Goal: Complete application form

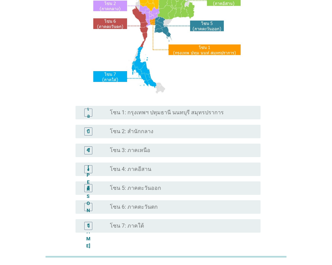
scroll to position [101, 0]
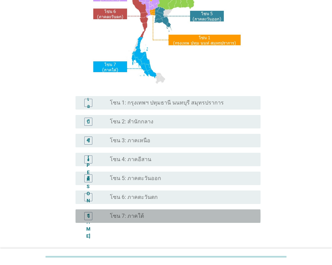
click at [138, 217] on font "โซน 7: ภาคใต้" at bounding box center [127, 216] width 34 height 6
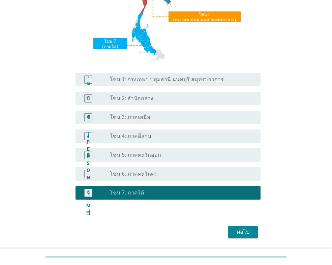
scroll to position [146, 0]
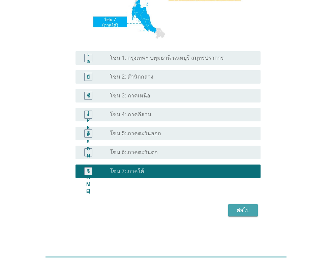
click at [242, 210] on font "ต่อไป" at bounding box center [243, 210] width 13 height 6
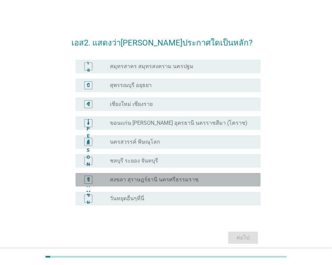
click at [157, 178] on font "สงขลา สุราษฎร์ธานี นครศรีธรรมราช" at bounding box center [154, 179] width 89 height 6
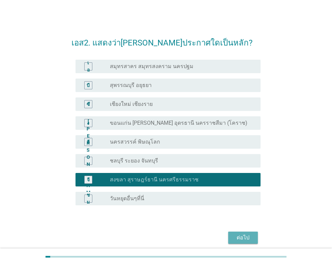
click at [244, 242] on button "ต่อไป" at bounding box center [243, 238] width 30 height 12
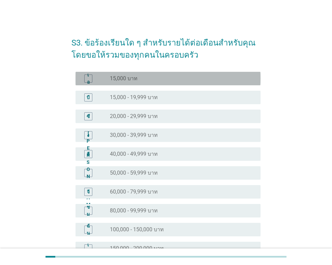
click at [147, 81] on div "ปุ่มวิทยุ[PERSON_NAME]เลือก 15,000 บาท" at bounding box center [180, 78] width 140 height 7
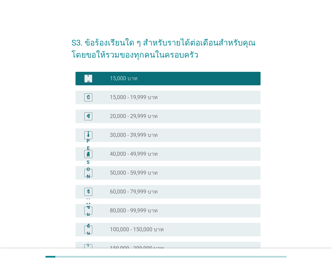
click at [162, 96] on div "ปุ่มวิทยุ[PERSON_NAME]เลือก 15,000 - 19,999 บาท" at bounding box center [180, 97] width 140 height 7
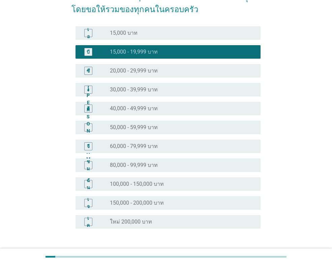
scroll to position [96, 0]
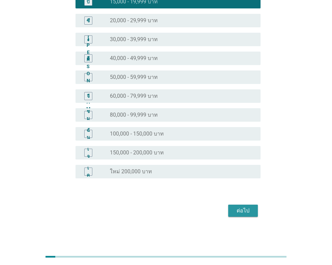
click at [243, 209] on font "ต่อไป" at bounding box center [243, 210] width 13 height 6
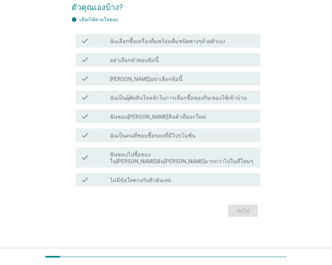
scroll to position [0, 0]
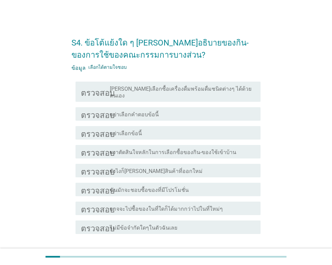
click at [133, 111] on font "อย่าเลือกคำตอบข้อนี้" at bounding box center [134, 114] width 49 height 6
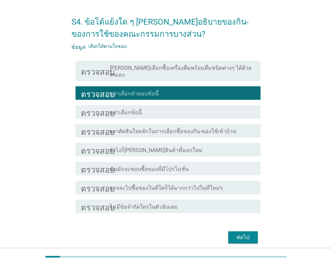
scroll to position [41, 0]
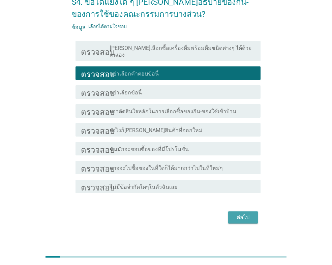
click at [236, 213] on div "ต่อไป" at bounding box center [243, 217] width 19 height 8
